Goal: Transaction & Acquisition: Purchase product/service

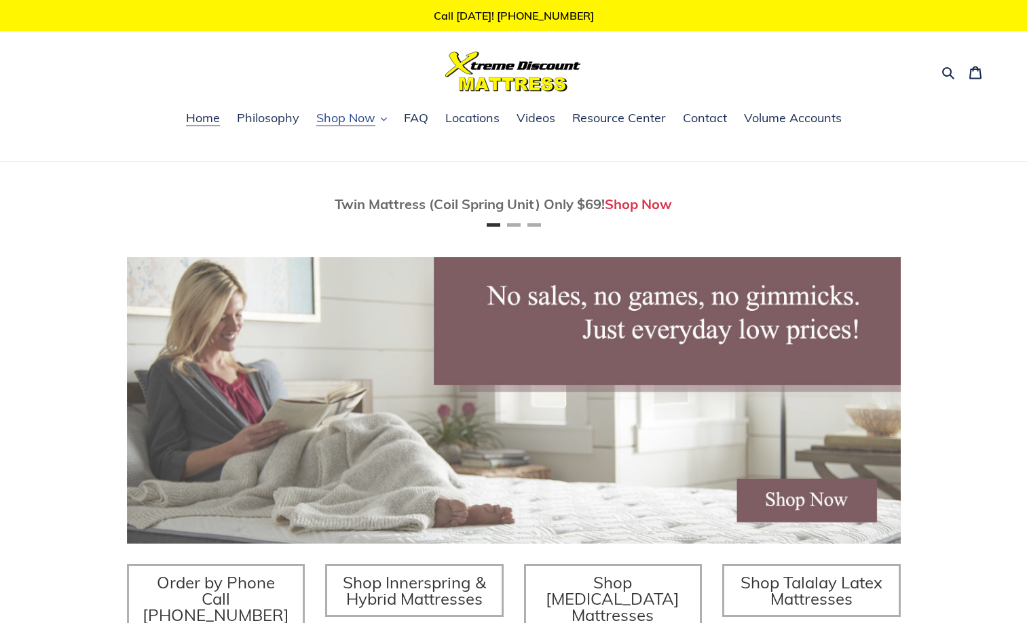
click at [340, 119] on span "Shop Now" at bounding box center [345, 118] width 59 height 16
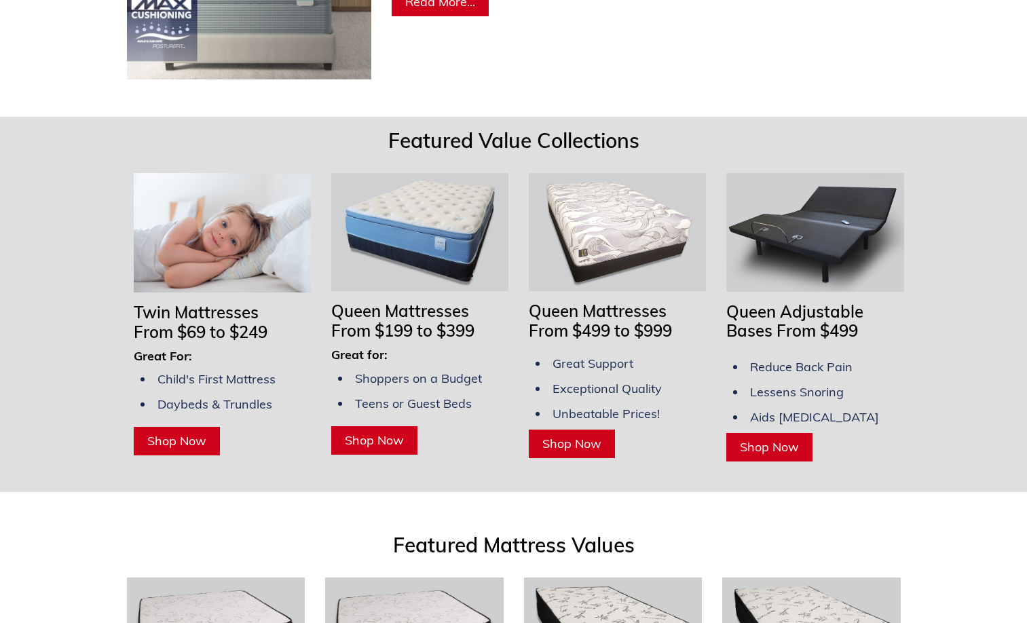
scroll to position [1018, 0]
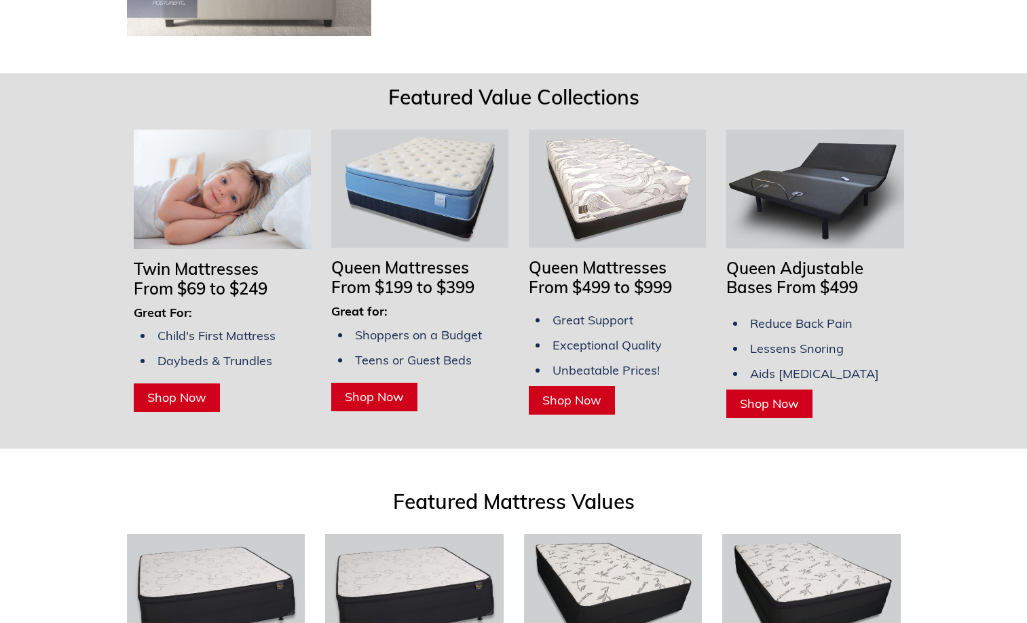
click at [162, 390] on span "Shop Now" at bounding box center [176, 398] width 59 height 16
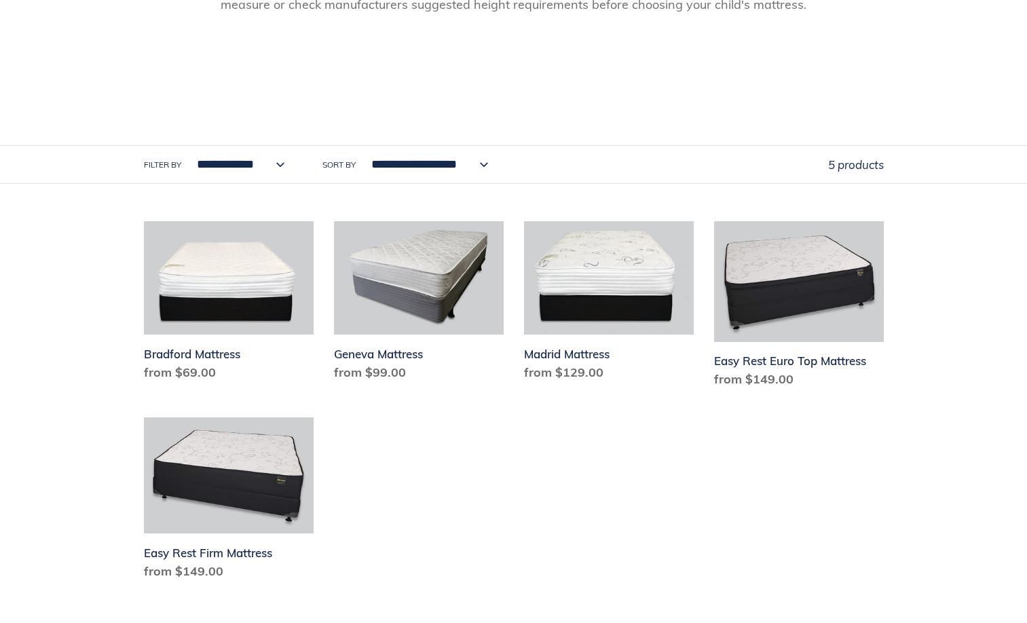
scroll to position [611, 0]
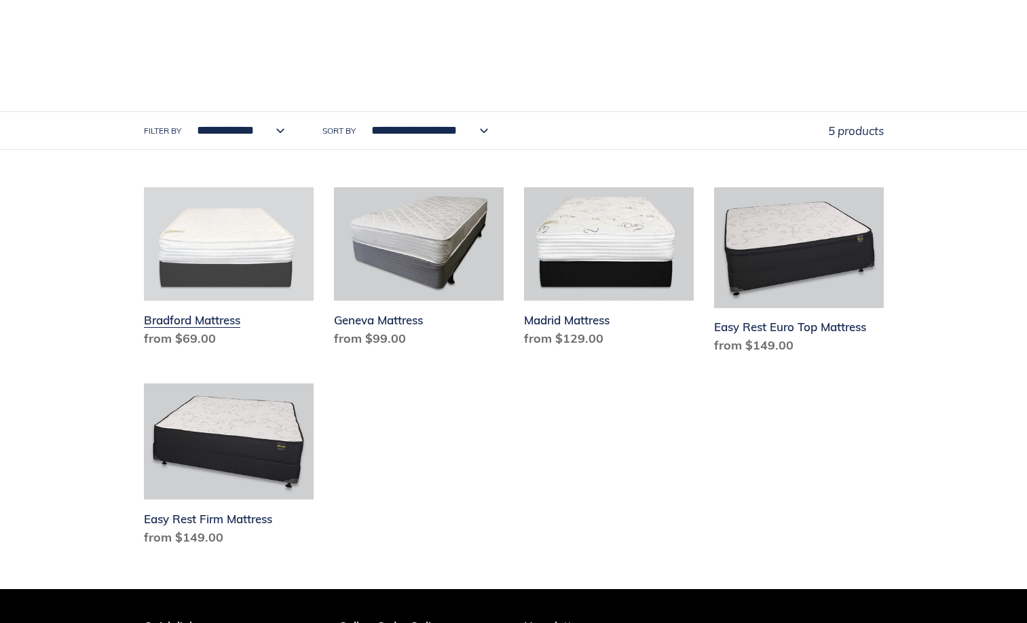
click at [199, 342] on link "Bradford Mattress" at bounding box center [229, 270] width 170 height 166
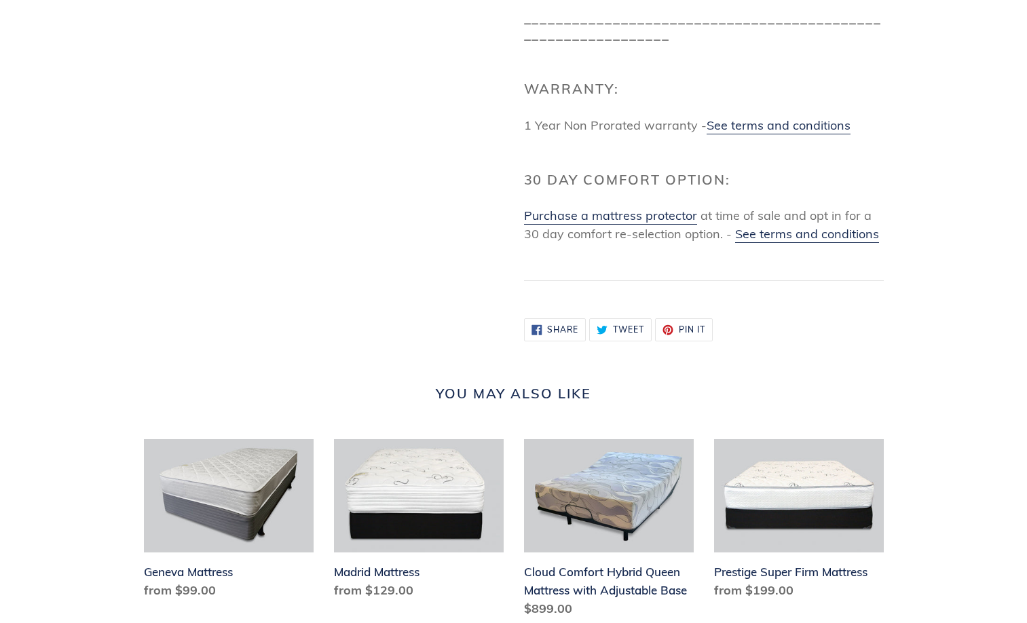
scroll to position [1561, 0]
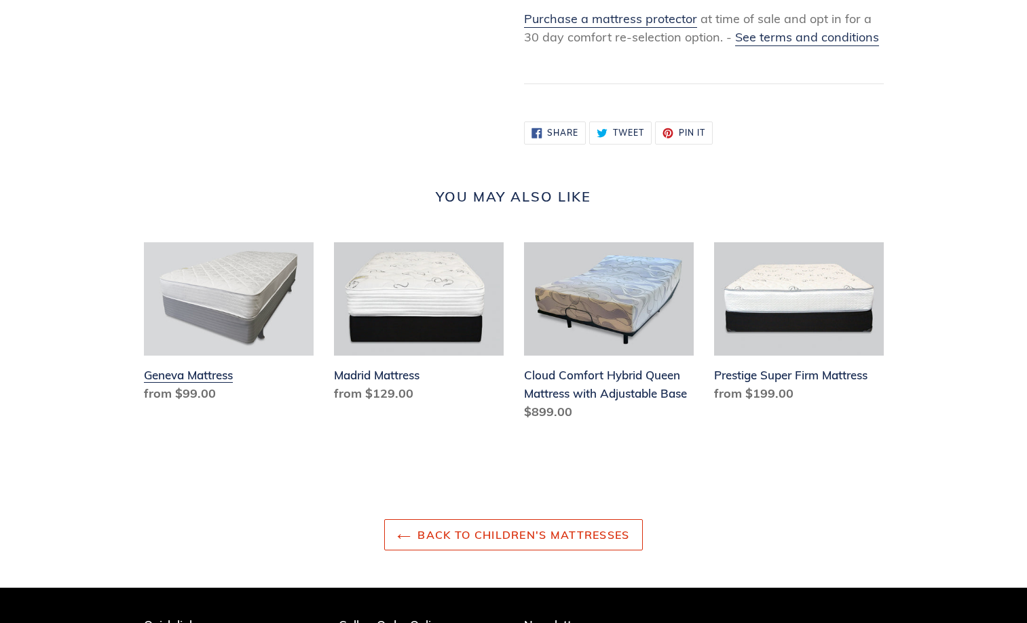
click at [210, 408] on link "Geneva Mattress" at bounding box center [229, 325] width 170 height 166
